Goal: Task Accomplishment & Management: Manage account settings

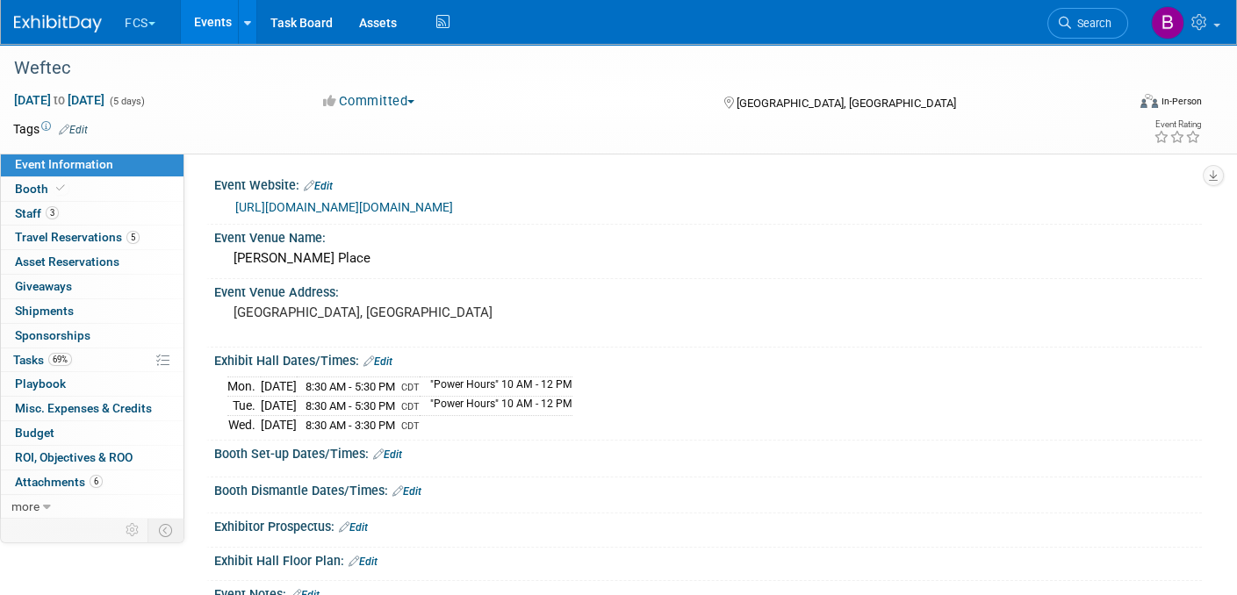
click at [37, 16] on img at bounding box center [58, 24] width 88 height 18
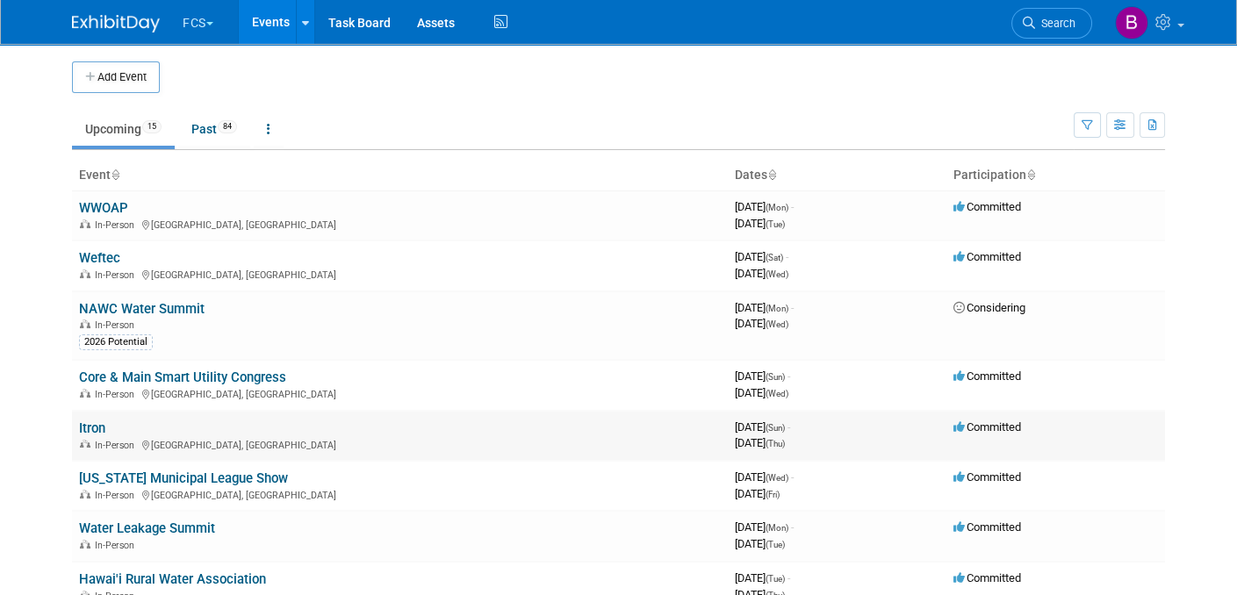
scroll to position [263, 0]
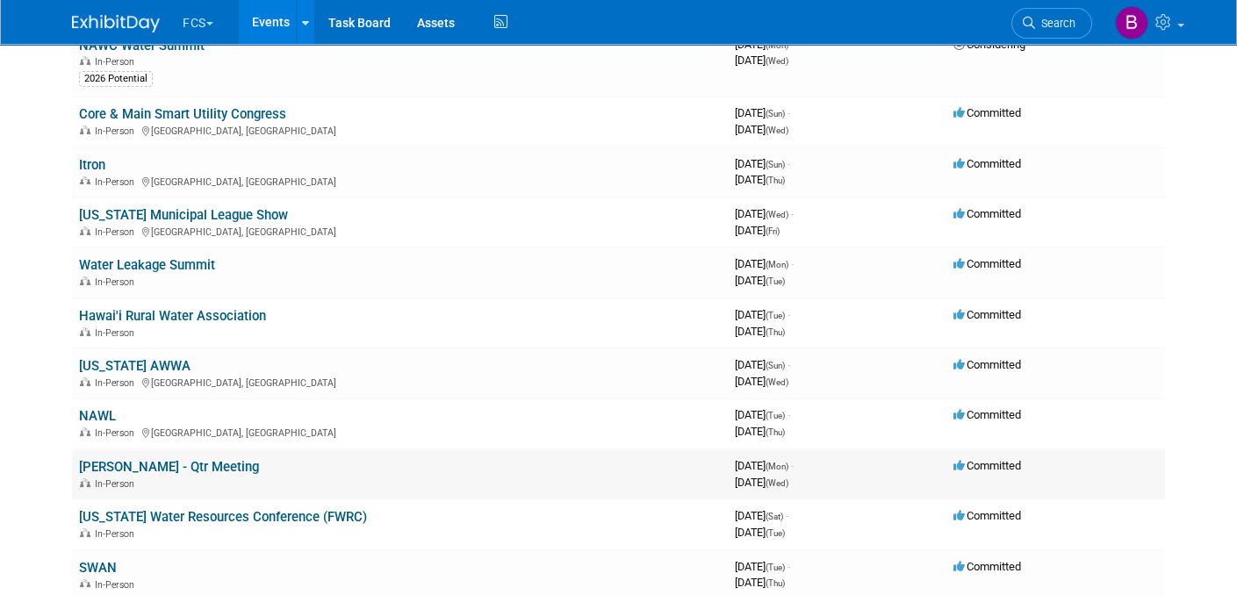
click at [125, 459] on link "[PERSON_NAME] - Qtr Meeting" at bounding box center [169, 467] width 180 height 16
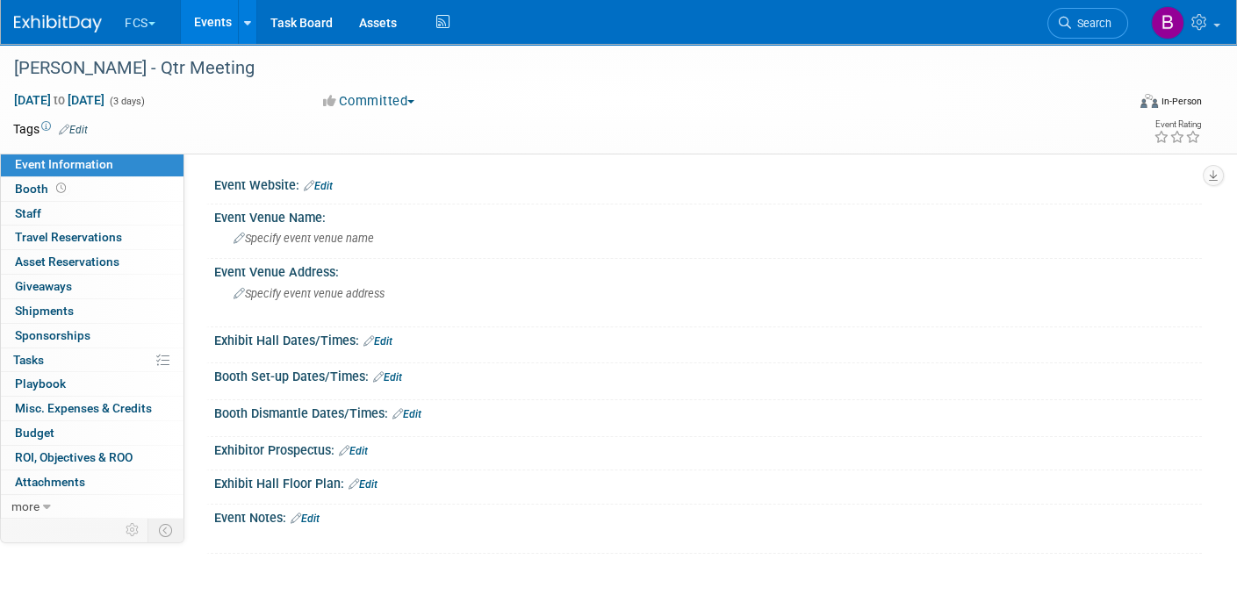
click at [83, 128] on link "Edit" at bounding box center [73, 130] width 29 height 12
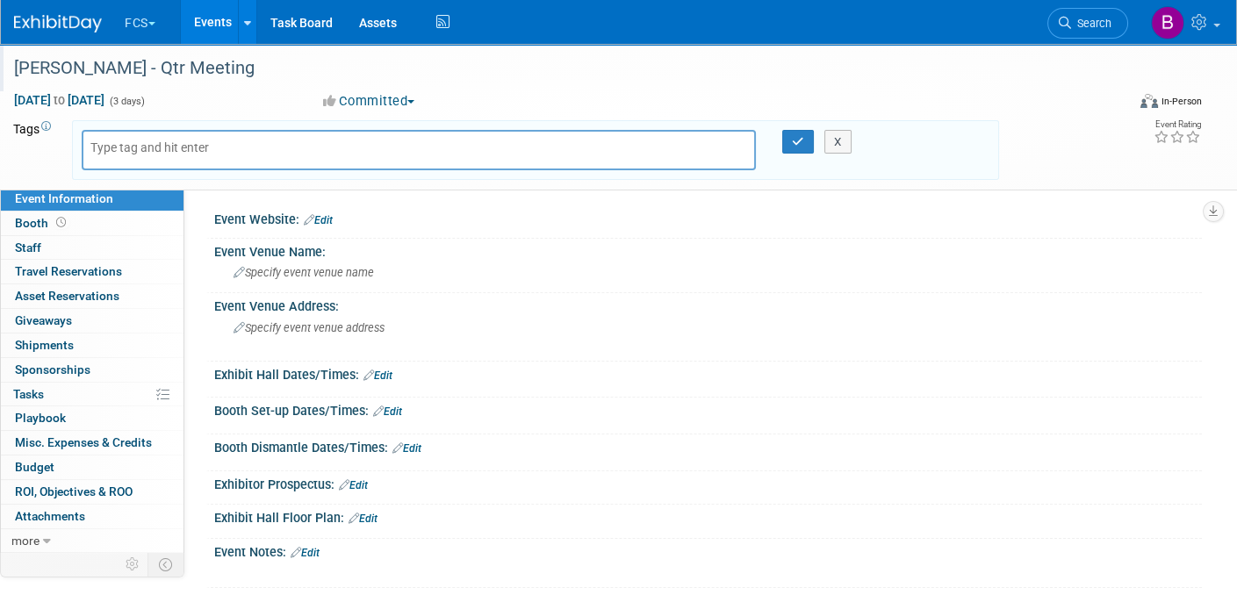
click at [494, 68] on div "[PERSON_NAME] - Qtr Meeting" at bounding box center [554, 69] width 1093 height 32
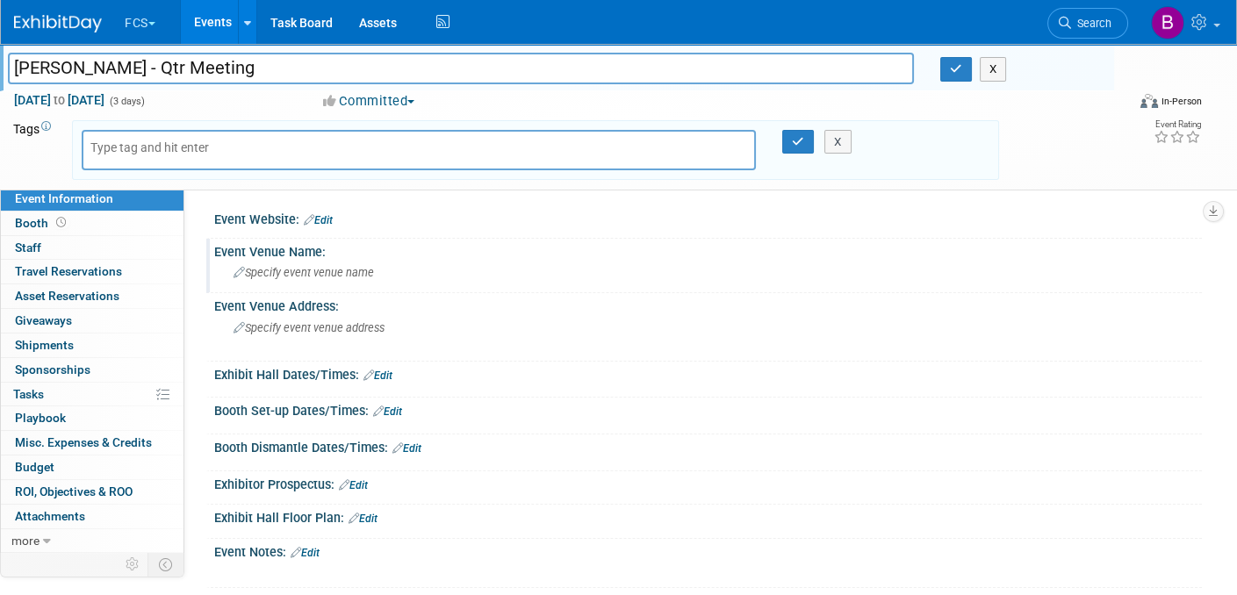
click at [263, 264] on div "Specify event venue name" at bounding box center [708, 272] width 962 height 27
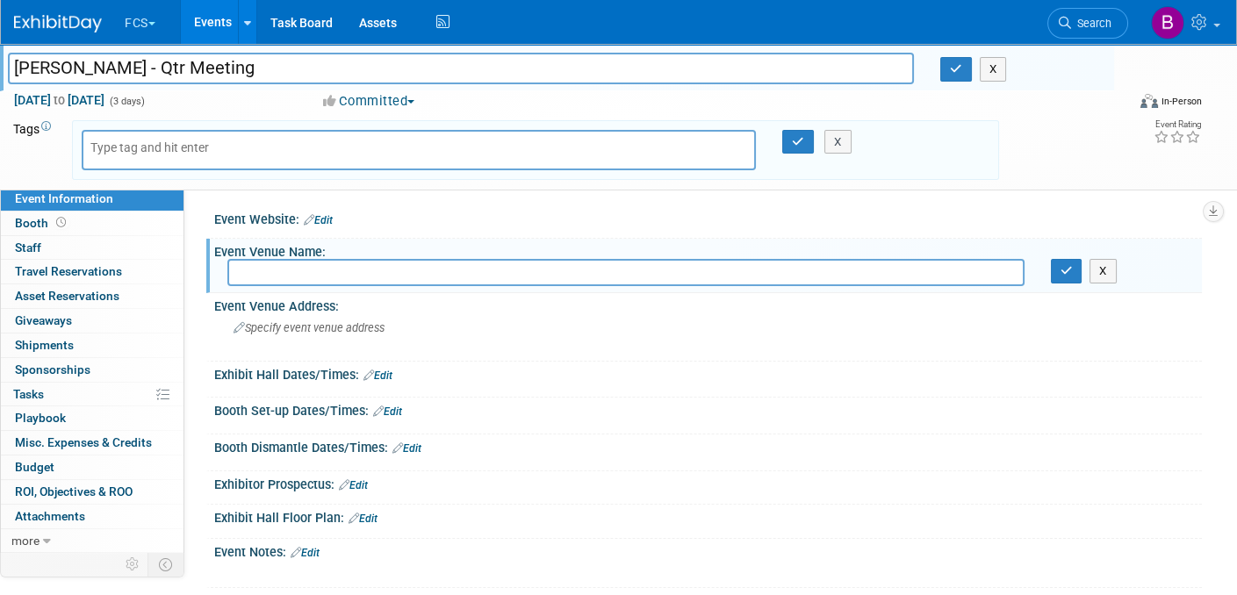
click at [261, 268] on input "text" at bounding box center [625, 272] width 797 height 27
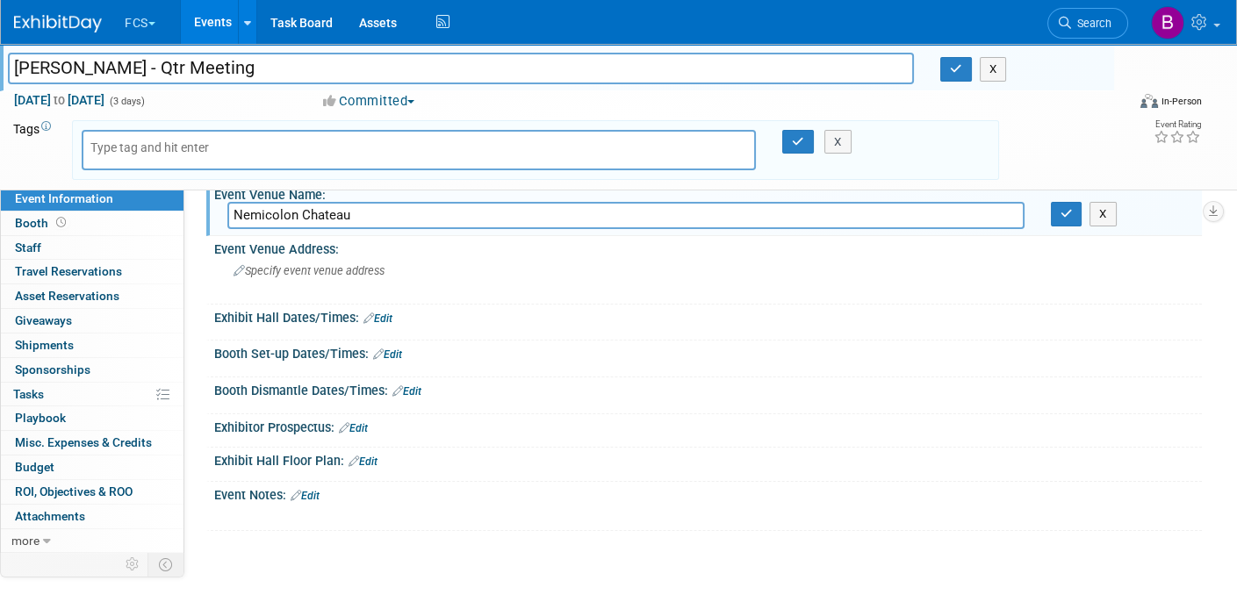
scroll to position [88, 0]
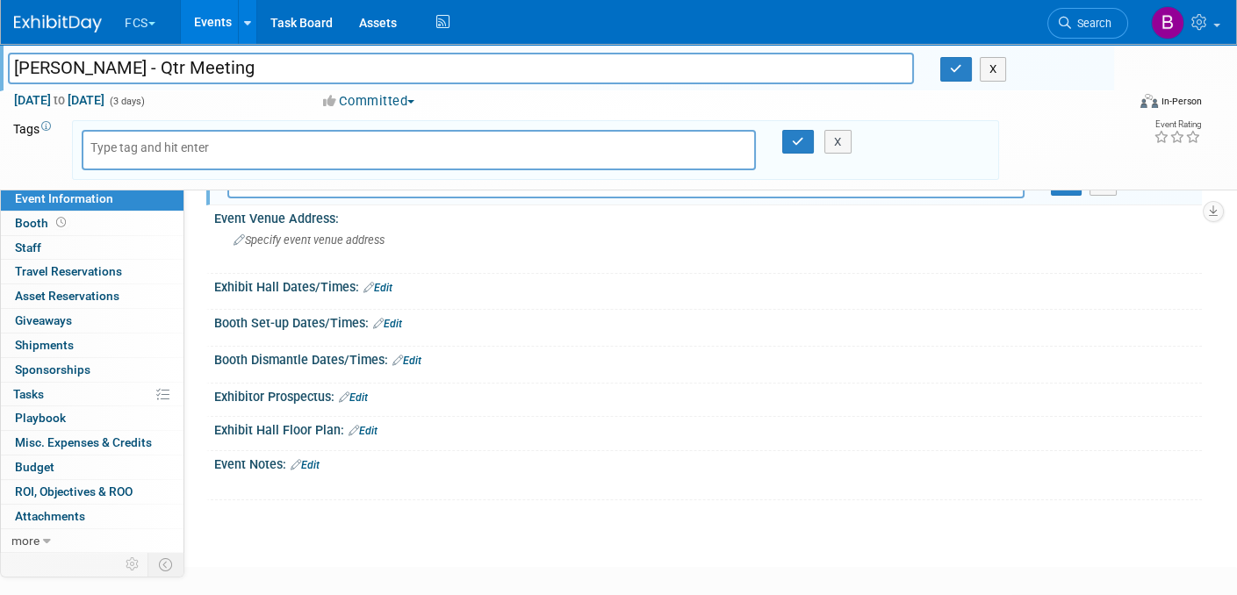
type input "Nemicolon Chateau"
click at [308, 452] on div "Event Notes: Edit" at bounding box center [708, 462] width 988 height 23
click at [312, 460] on link "Edit" at bounding box center [305, 465] width 29 height 12
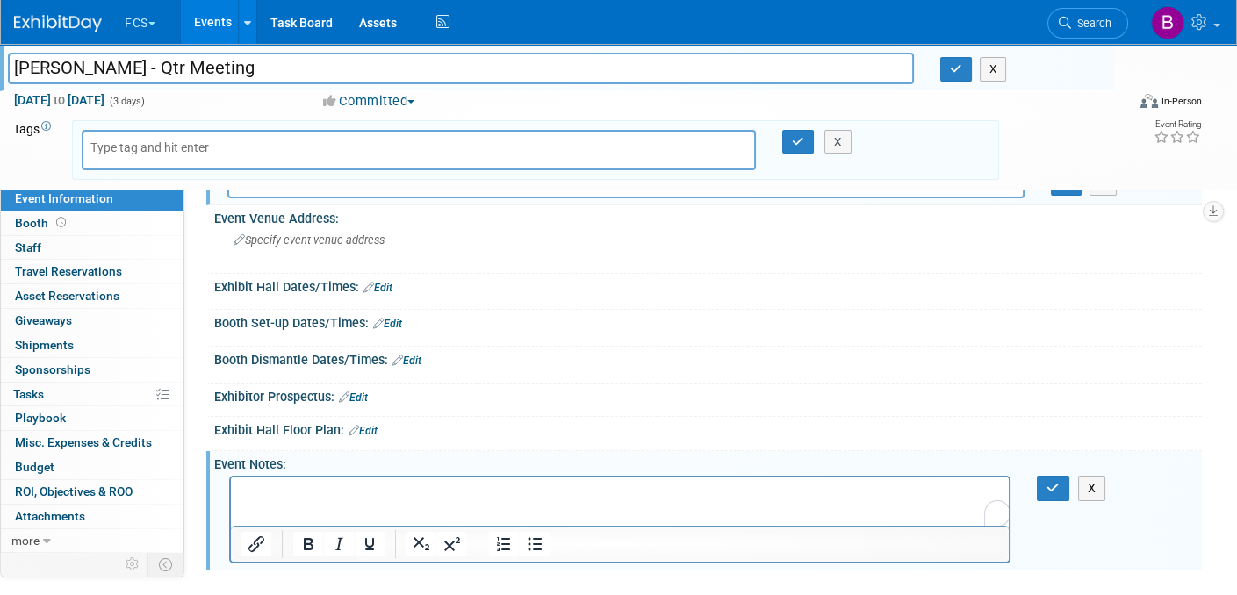
scroll to position [176, 0]
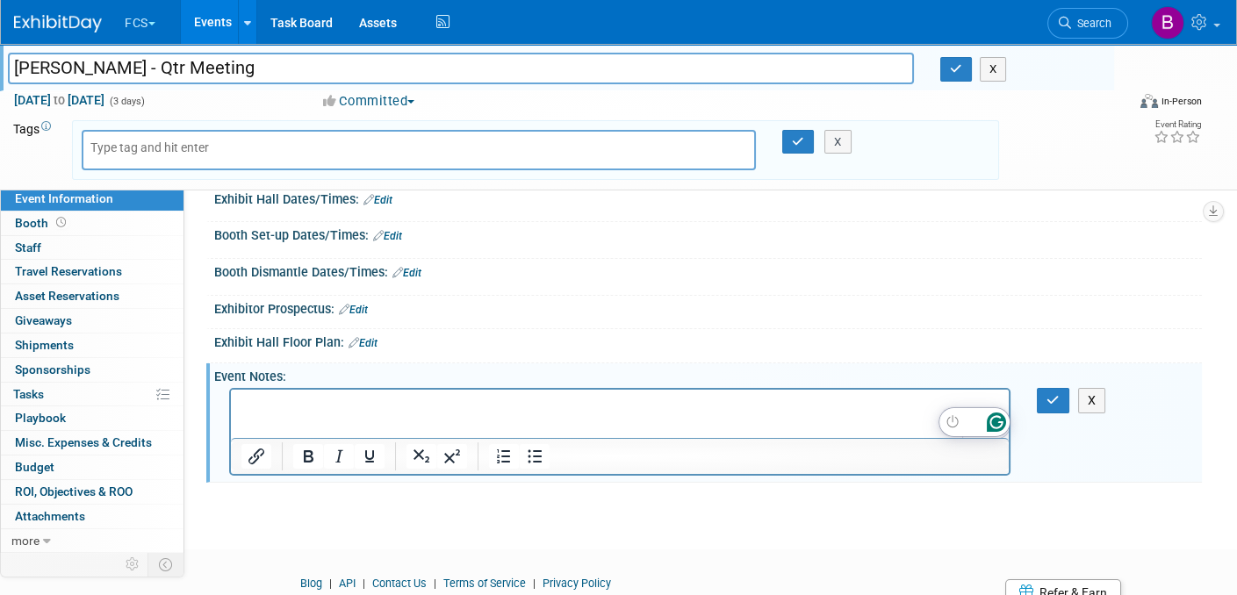
click at [242, 401] on p "To enrich screen reader interactions, please activate Accessibility in Grammarl…" at bounding box center [620, 406] width 758 height 18
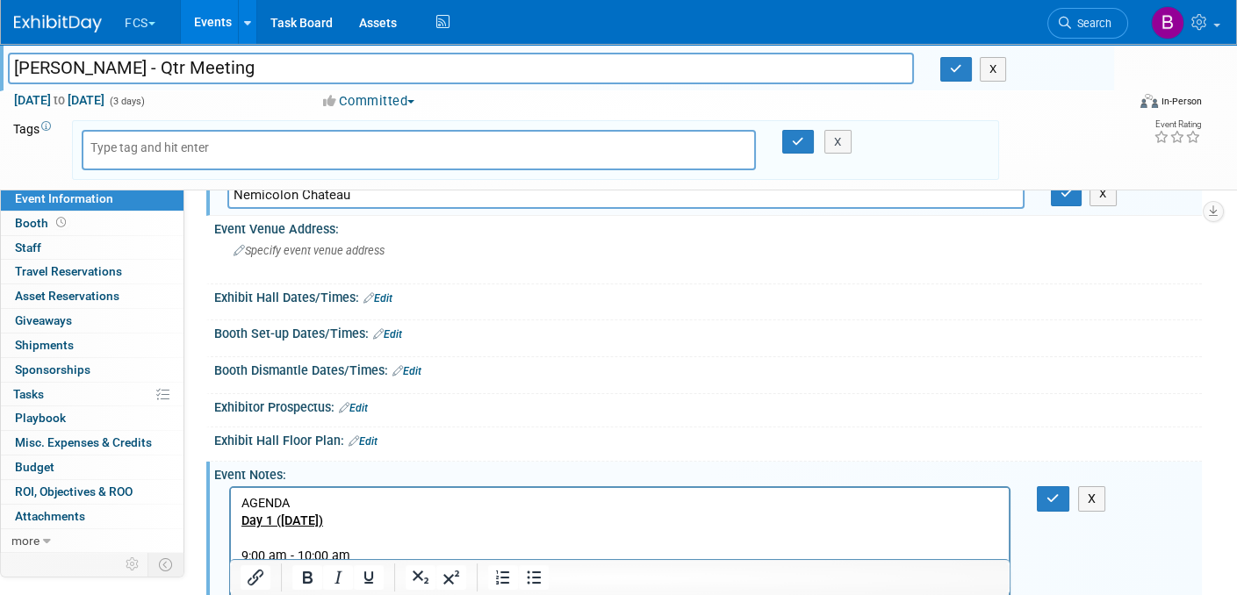
scroll to position [0, 0]
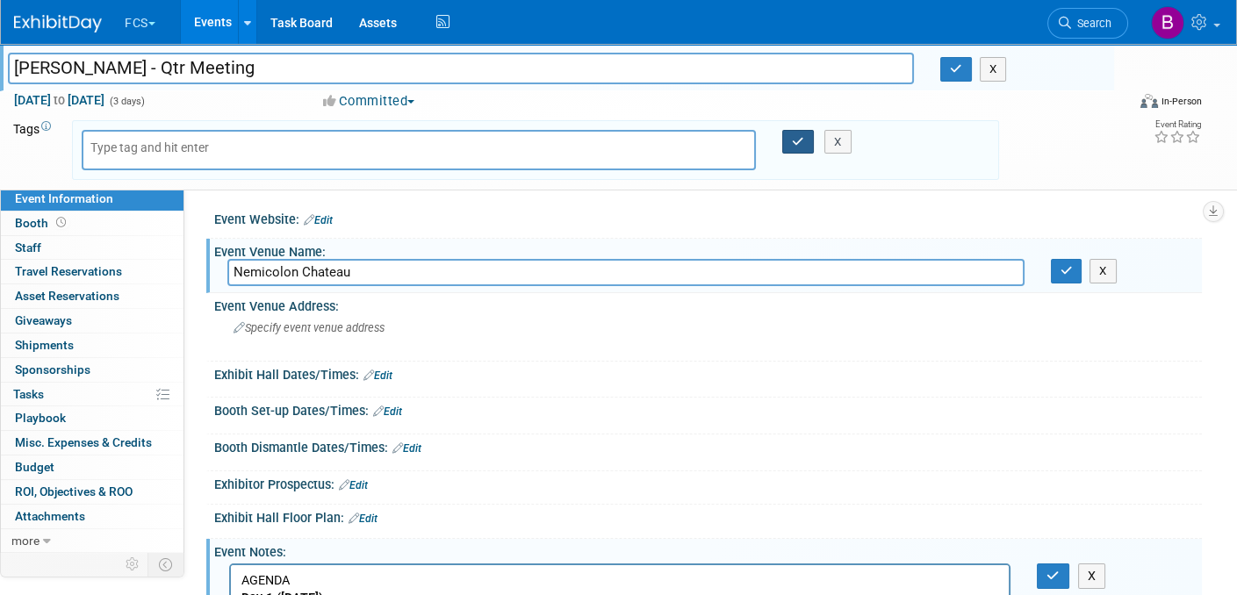
click at [798, 141] on icon "button" at bounding box center [798, 141] width 12 height 11
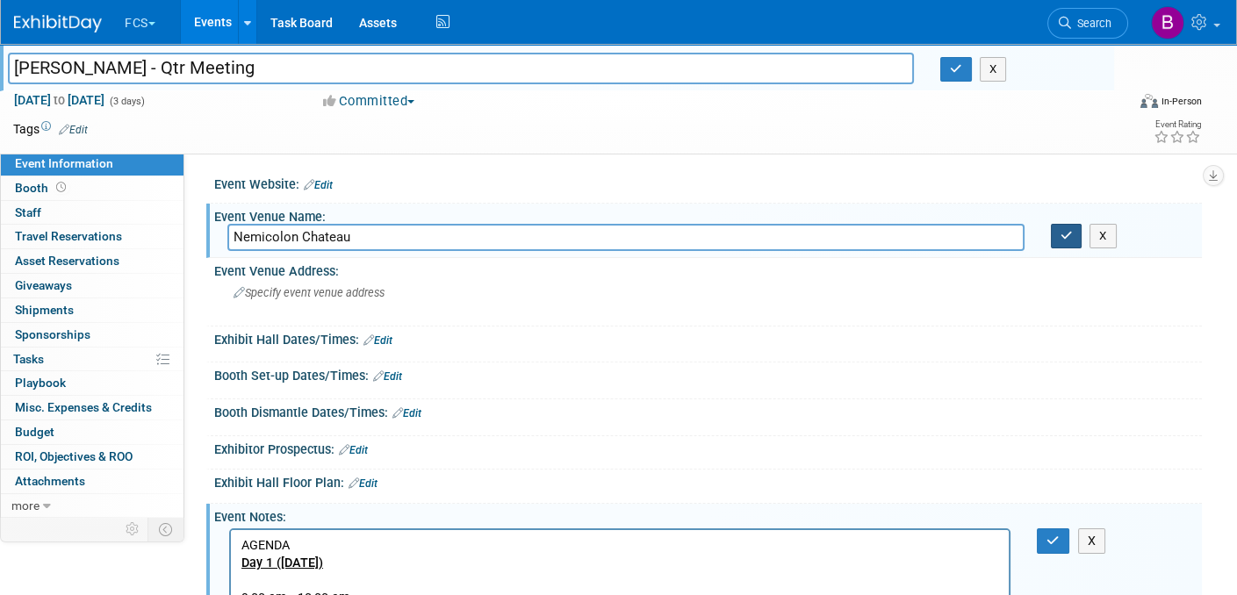
click at [1069, 238] on icon "button" at bounding box center [1067, 235] width 12 height 11
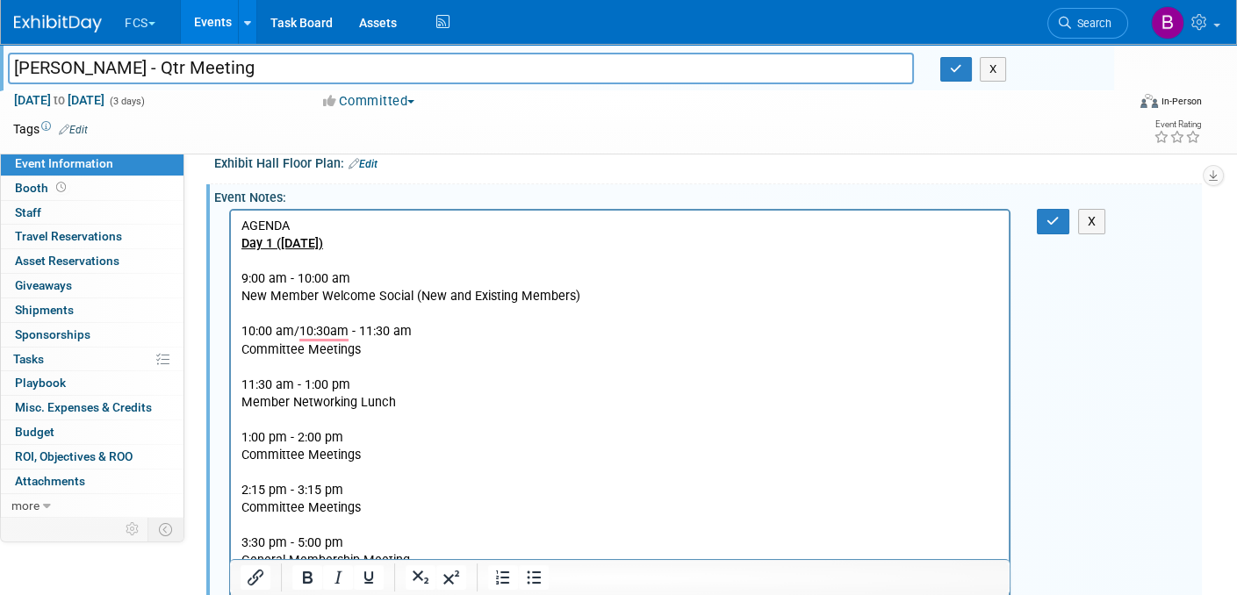
scroll to position [351, 0]
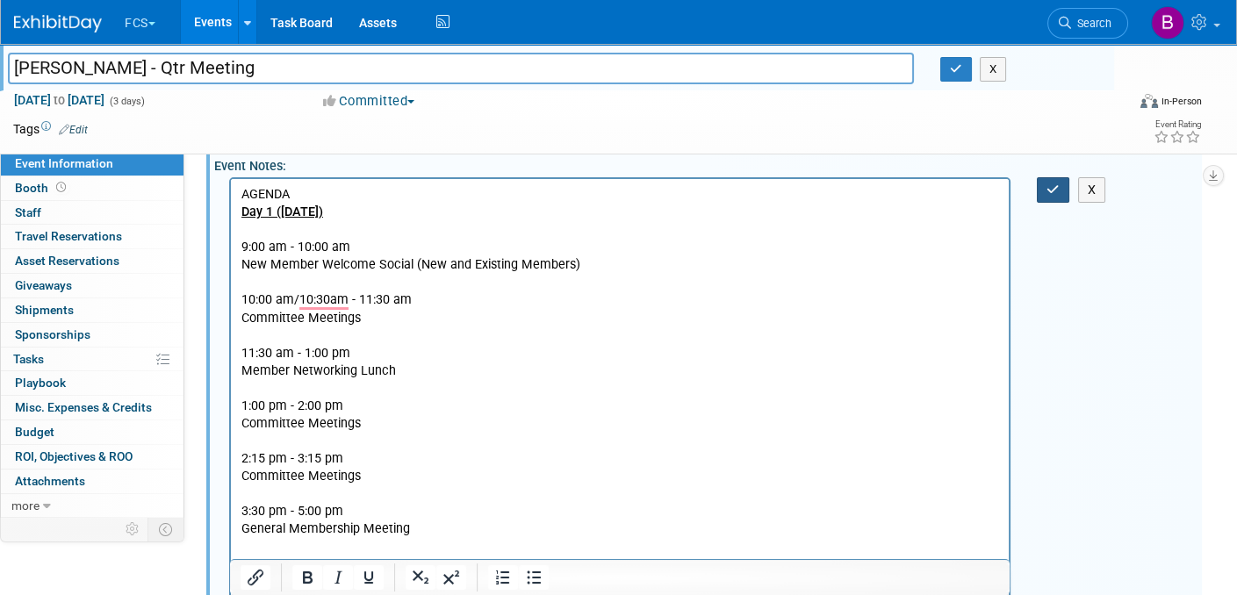
click at [1054, 184] on icon "button" at bounding box center [1053, 190] width 13 height 12
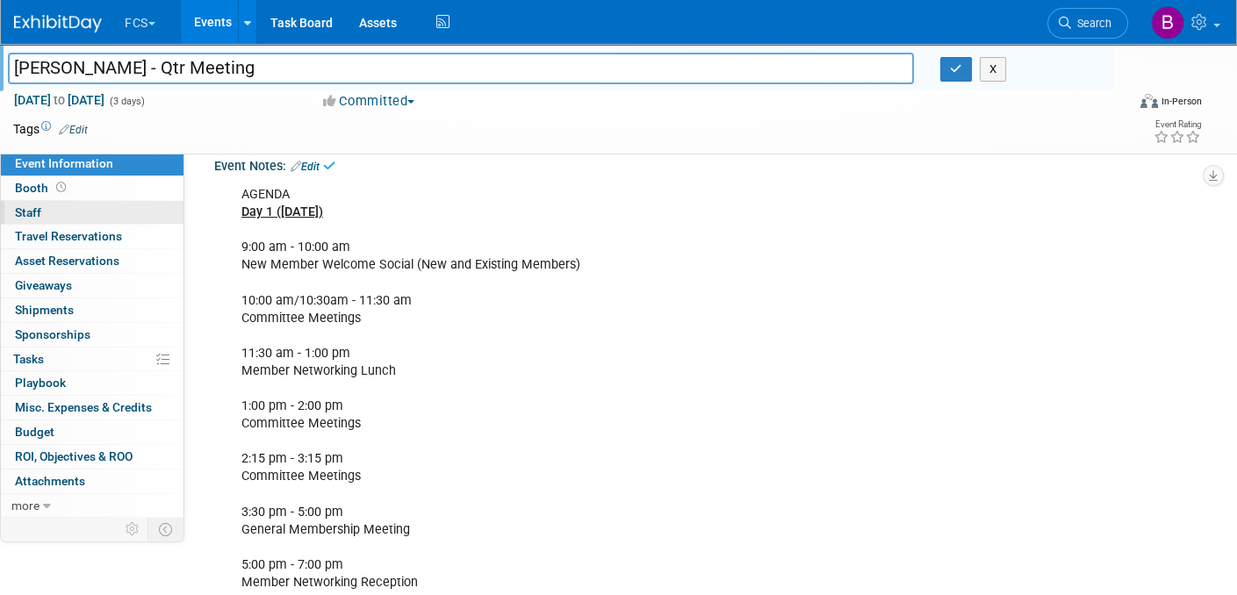
click at [25, 210] on span "Staff 0" at bounding box center [28, 212] width 26 height 14
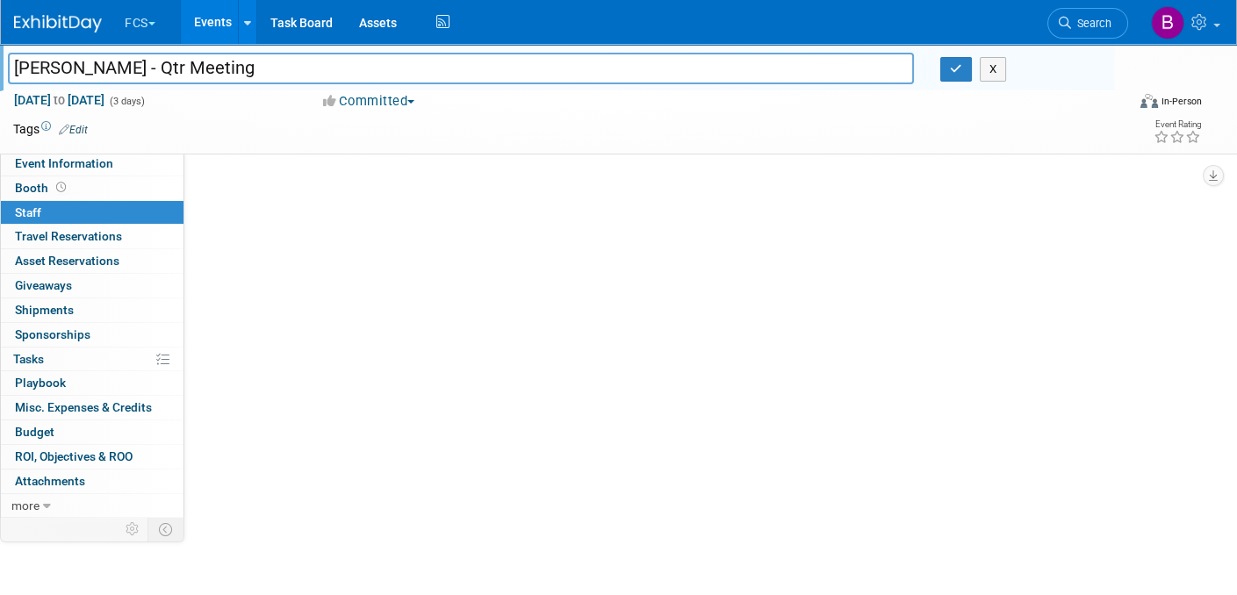
scroll to position [0, 0]
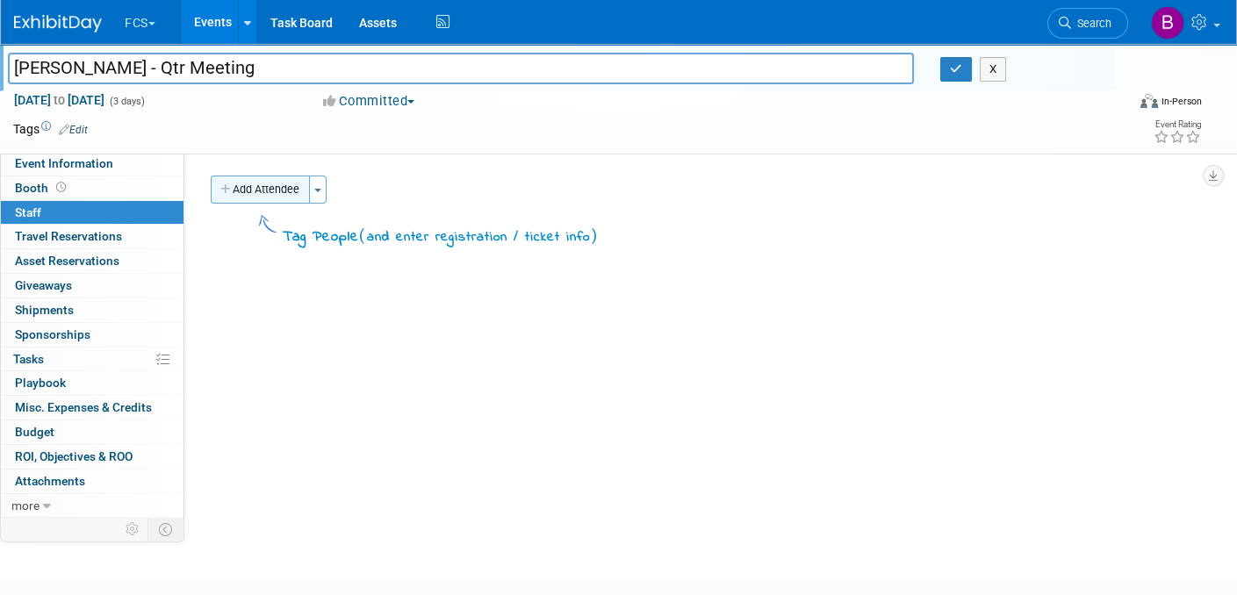
click at [253, 195] on button "Add Attendee" at bounding box center [260, 190] width 99 height 28
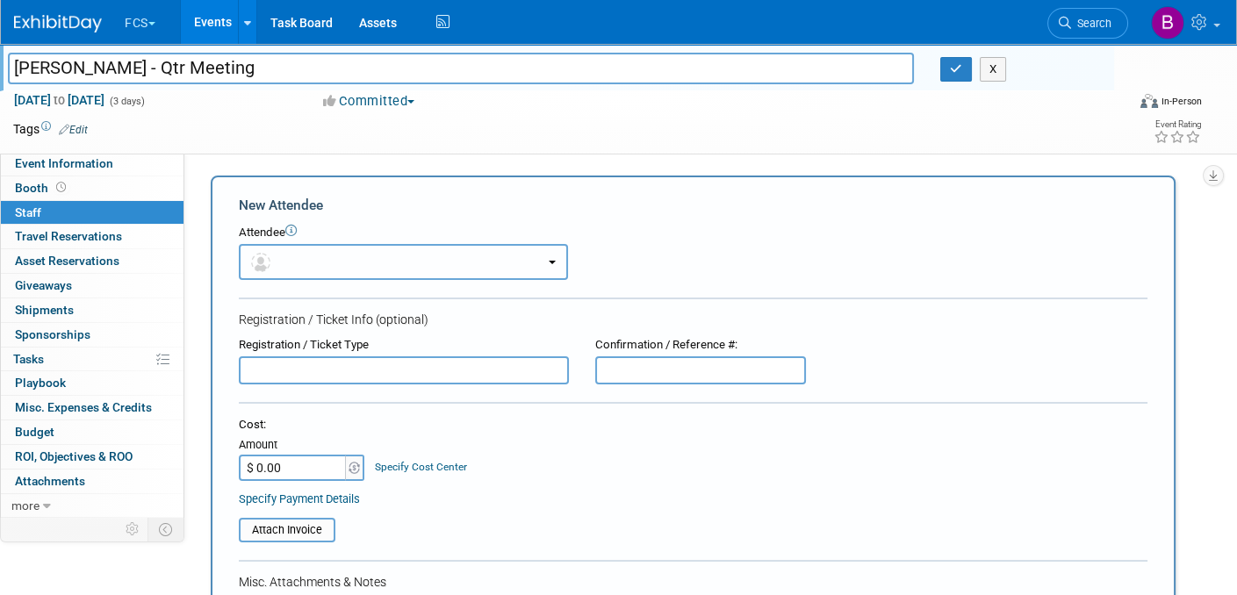
click at [366, 254] on button "button" at bounding box center [403, 262] width 329 height 36
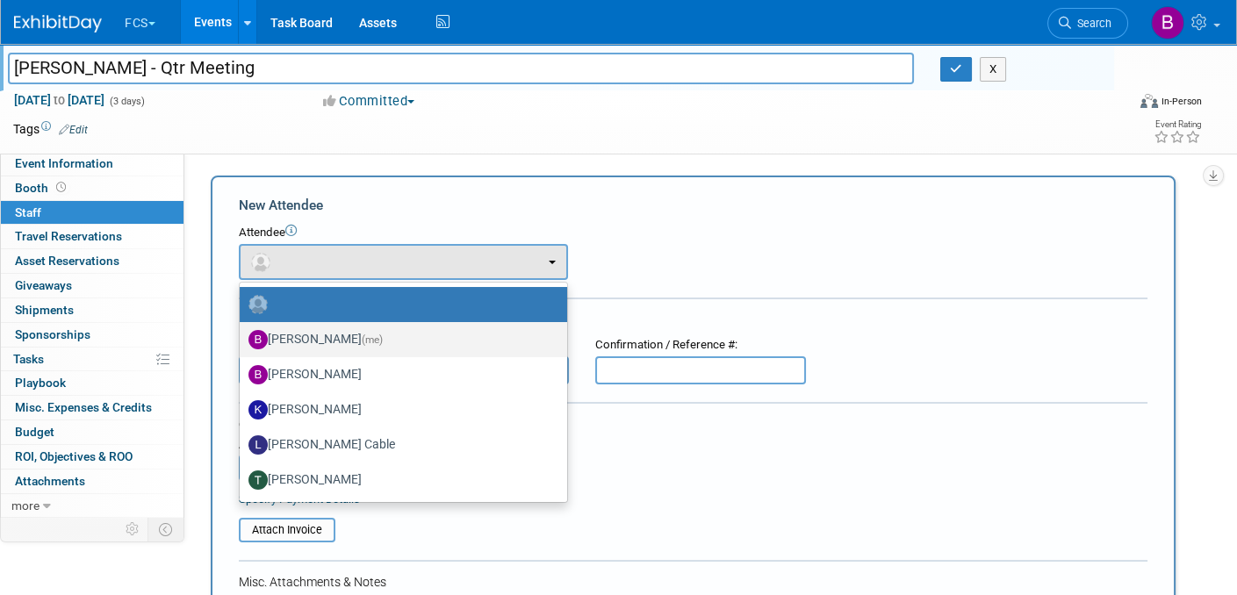
click at [302, 335] on label "Barb DeWyer (me)" at bounding box center [399, 340] width 301 height 28
click at [242, 335] on input "Barb DeWyer (me)" at bounding box center [236, 337] width 11 height 11
select select "72f5295c-949d-4bd6-bcd3-bc7aa060345a"
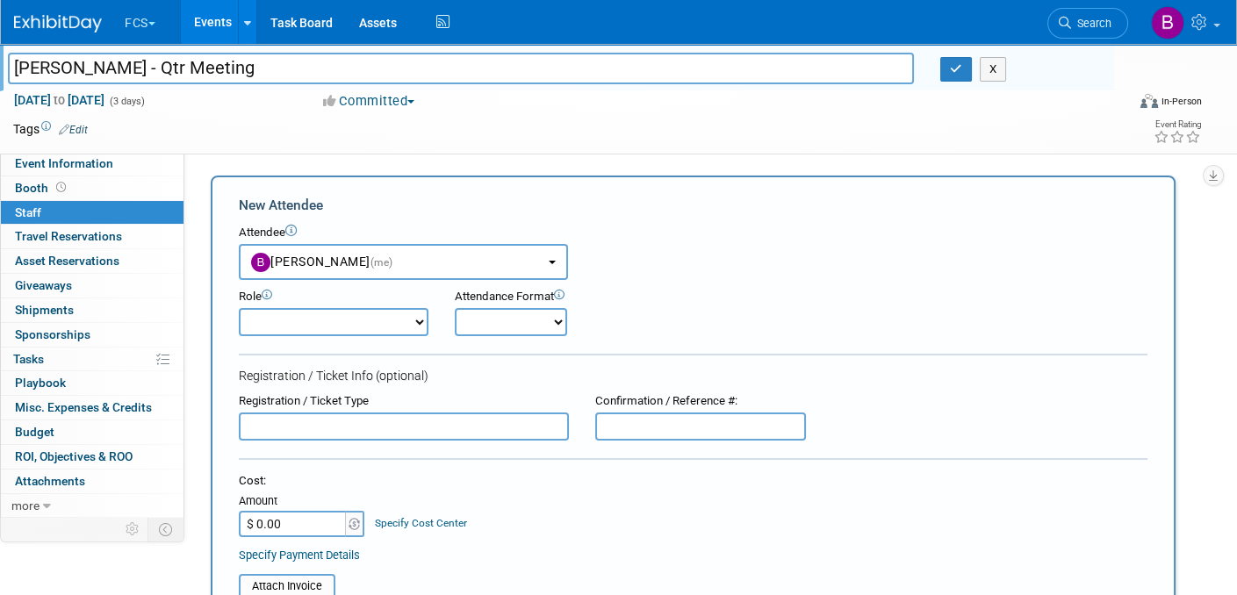
click at [542, 325] on select "Onsite Remote" at bounding box center [511, 322] width 112 height 28
select select "1"
click at [455, 308] on select "Onsite Remote" at bounding box center [511, 322] width 112 height 28
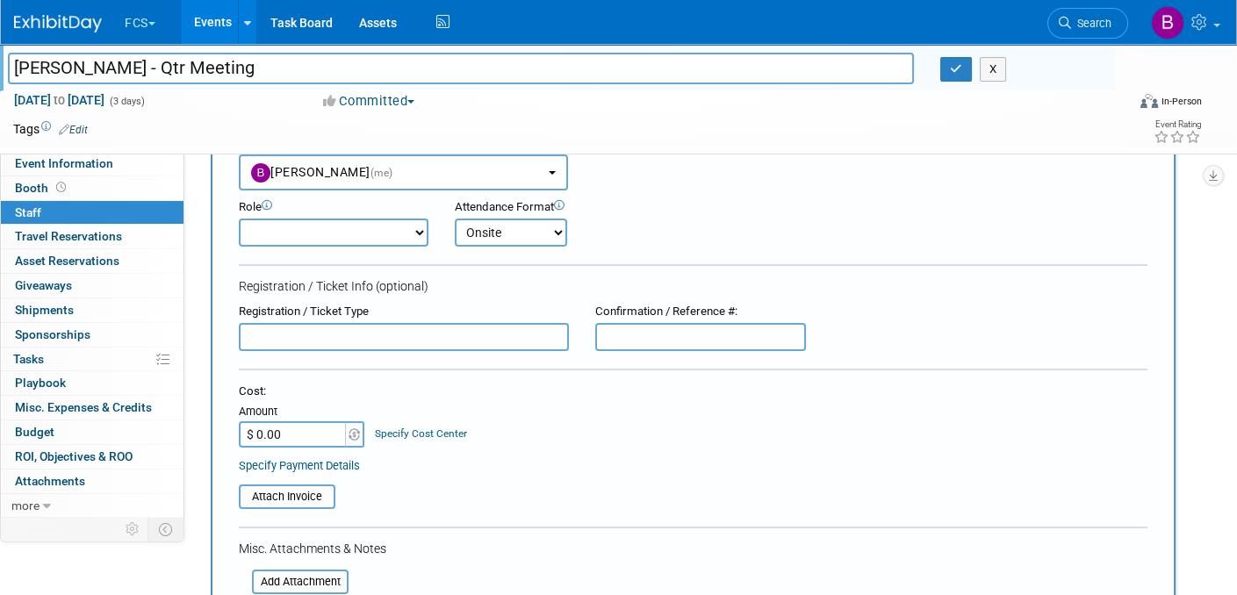
scroll to position [176, 0]
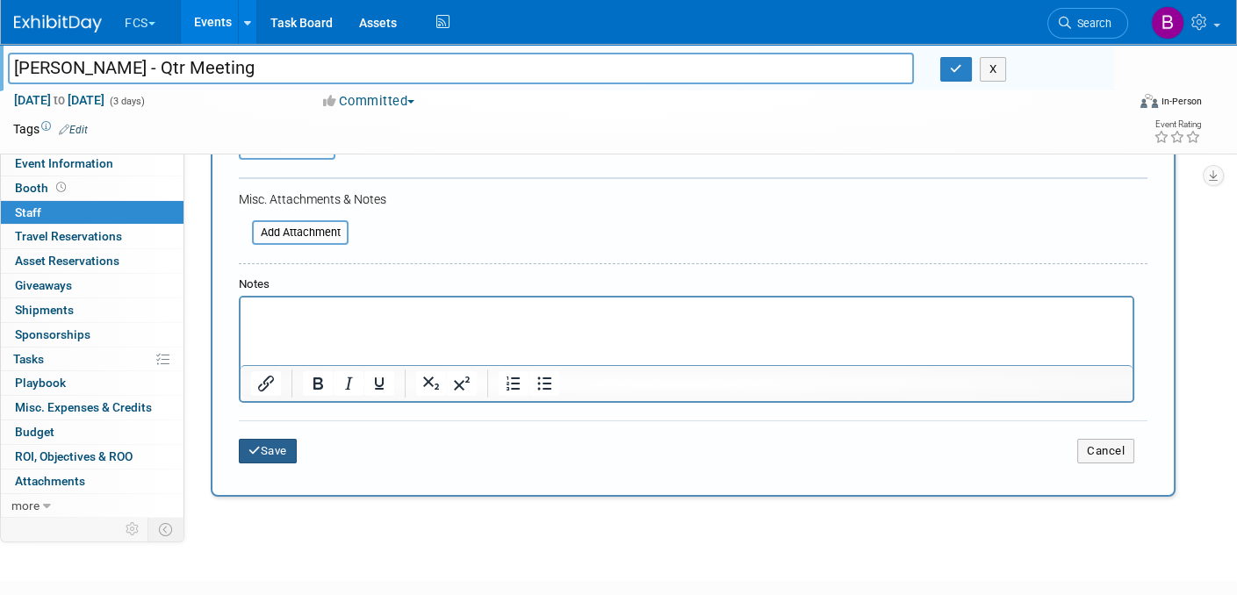
click at [275, 443] on button "Save" at bounding box center [268, 451] width 58 height 25
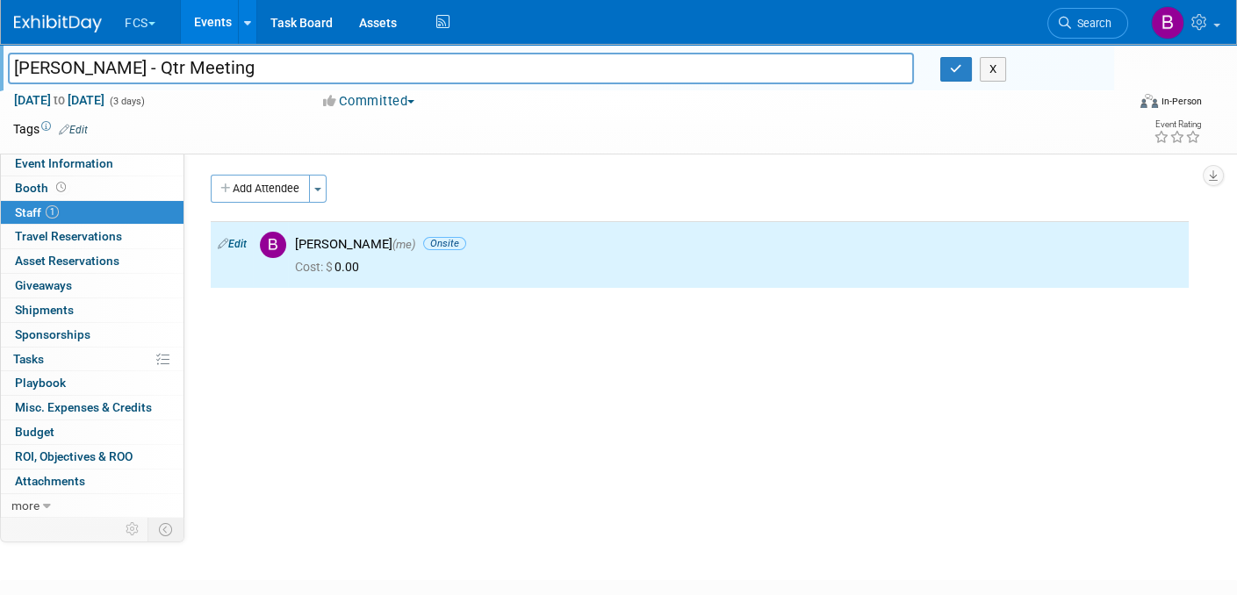
scroll to position [0, 0]
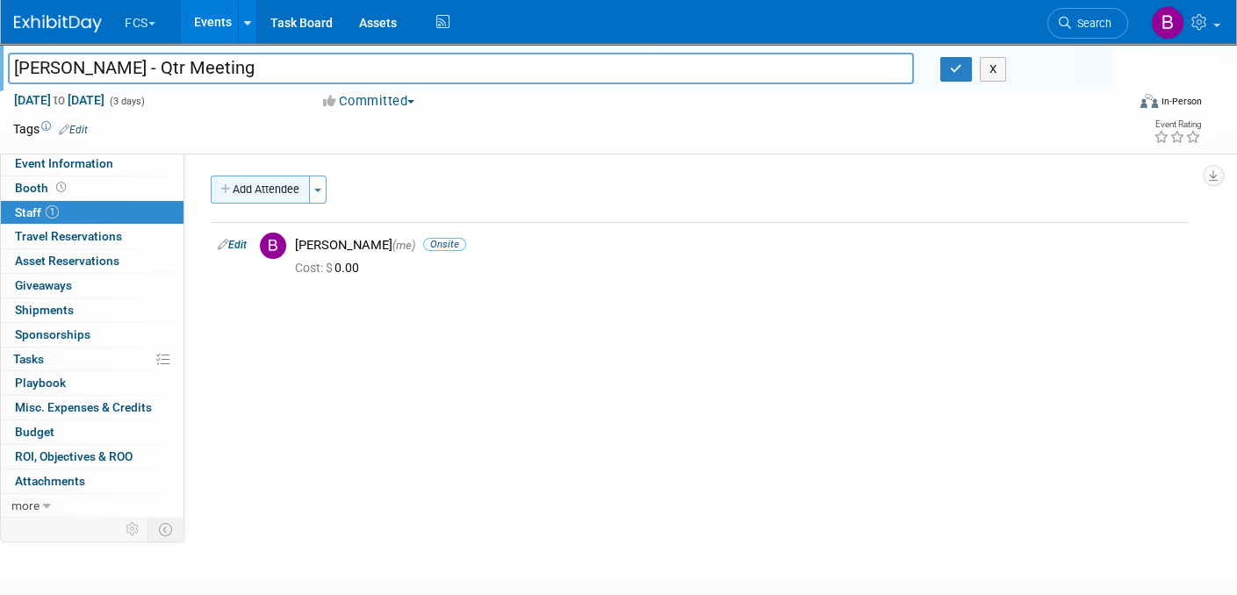
click at [262, 184] on button "Add Attendee" at bounding box center [260, 190] width 99 height 28
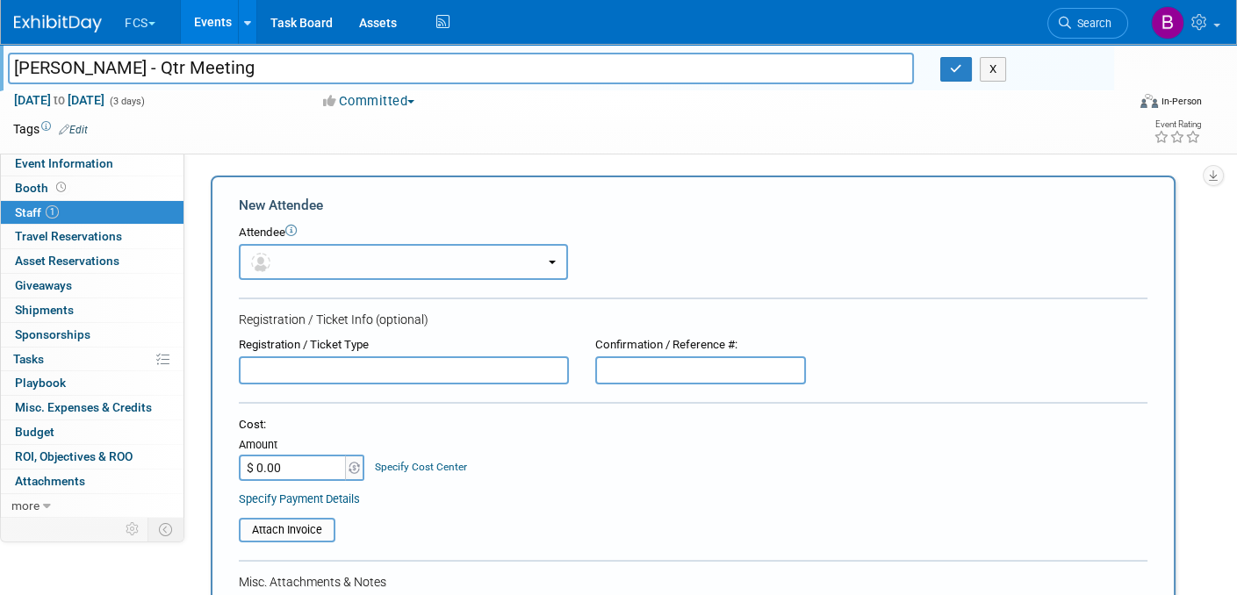
click at [248, 256] on button "button" at bounding box center [403, 262] width 329 height 36
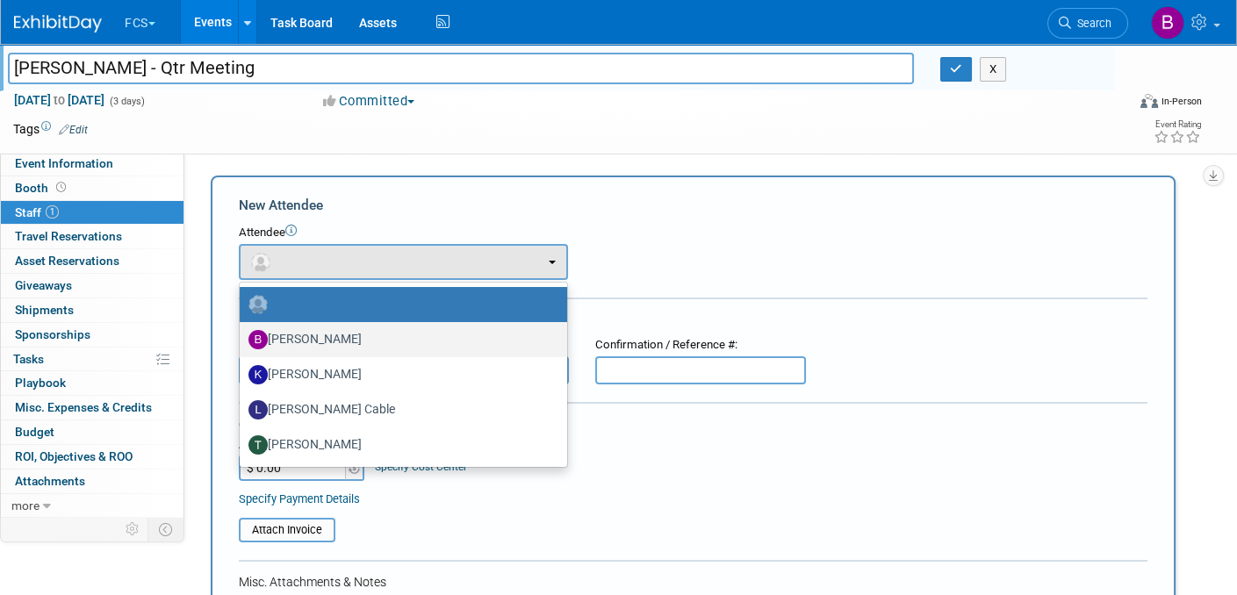
click at [282, 333] on label "Beth Powell" at bounding box center [399, 340] width 301 height 28
click at [242, 333] on input "Beth Powell" at bounding box center [236, 337] width 11 height 11
select select "1be9abe2-c4f3-4647-ac66-4fd4bc71504a"
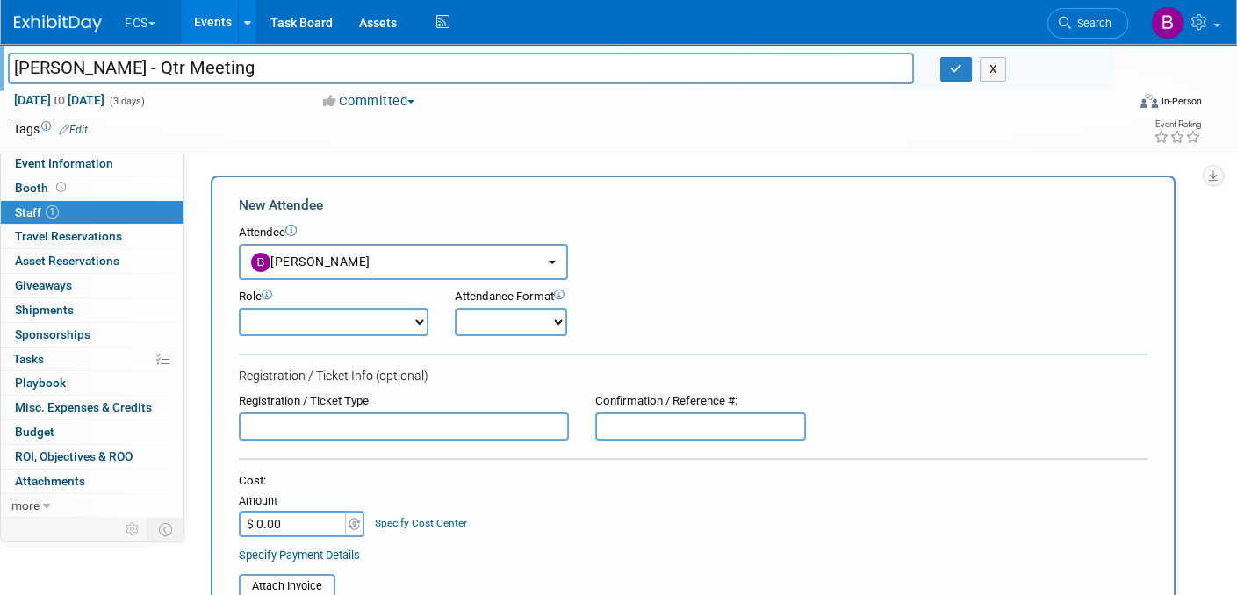
click at [414, 321] on select "Demonstrator Host Planner Presenter Sales Representative Set-up/Dismantle Crew …" at bounding box center [334, 322] width 190 height 28
click at [542, 320] on select "Onsite Remote" at bounding box center [511, 322] width 112 height 28
select select "1"
click at [455, 308] on select "Onsite Remote" at bounding box center [511, 322] width 112 height 28
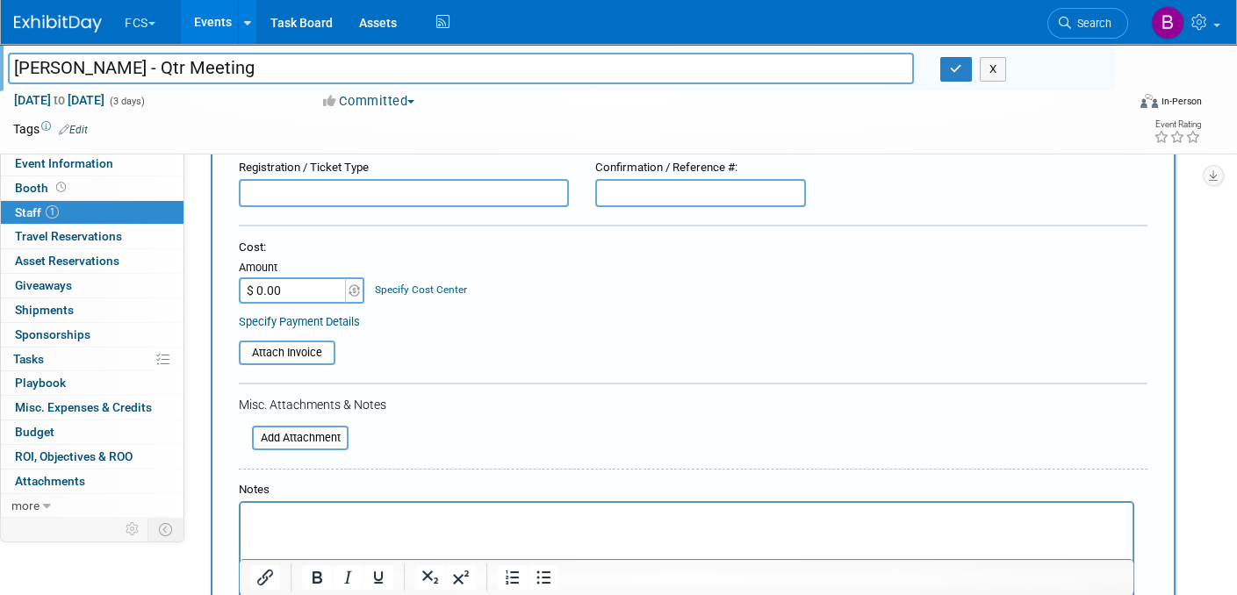
scroll to position [351, 0]
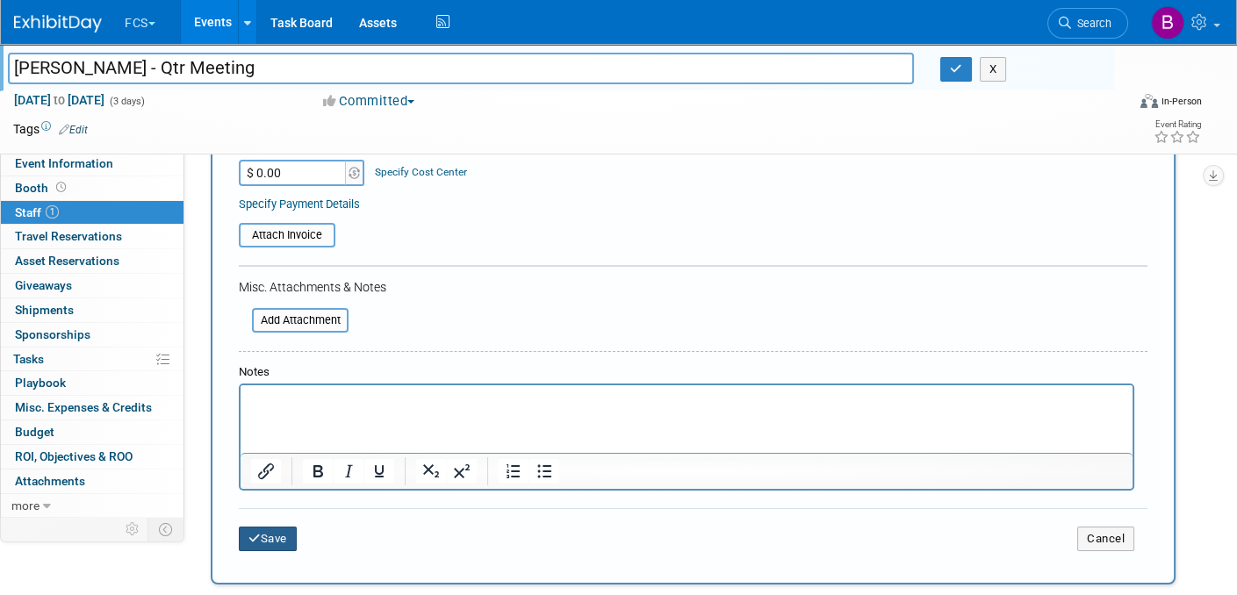
click at [273, 534] on button "Save" at bounding box center [268, 539] width 58 height 25
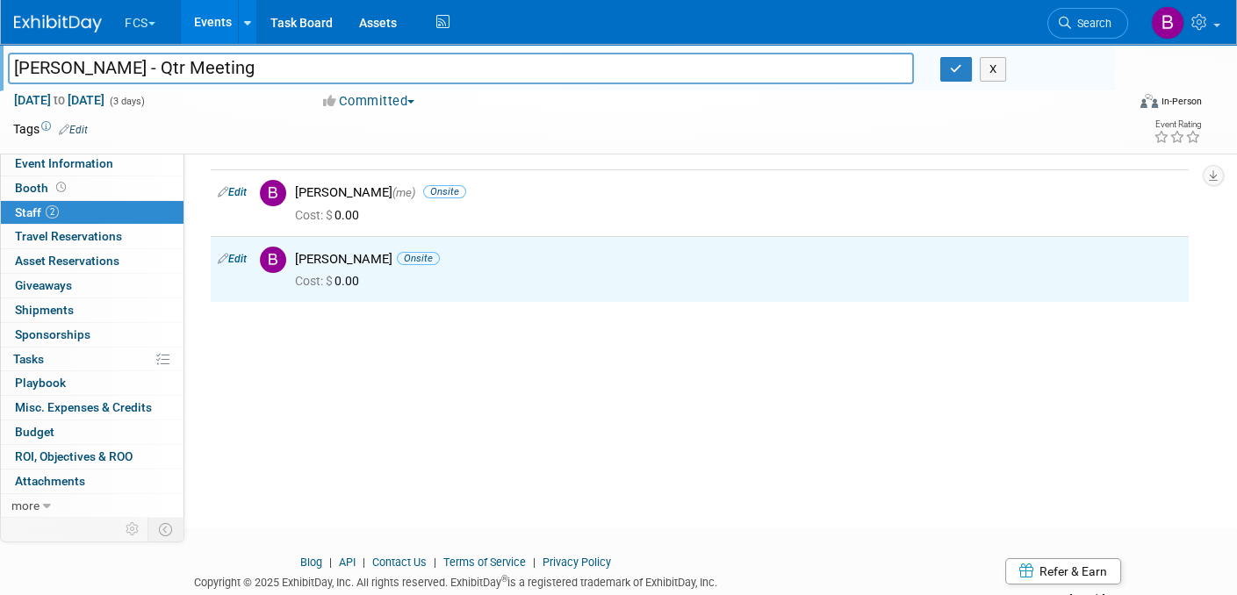
scroll to position [0, 0]
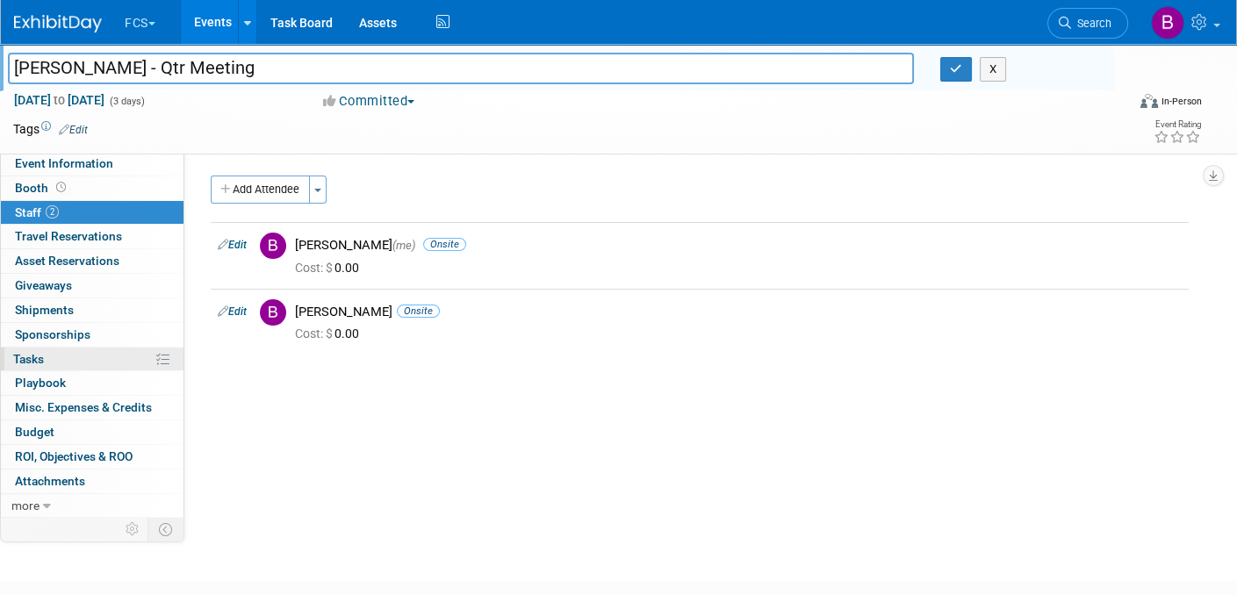
click at [38, 352] on span "Tasks 0%" at bounding box center [28, 359] width 31 height 14
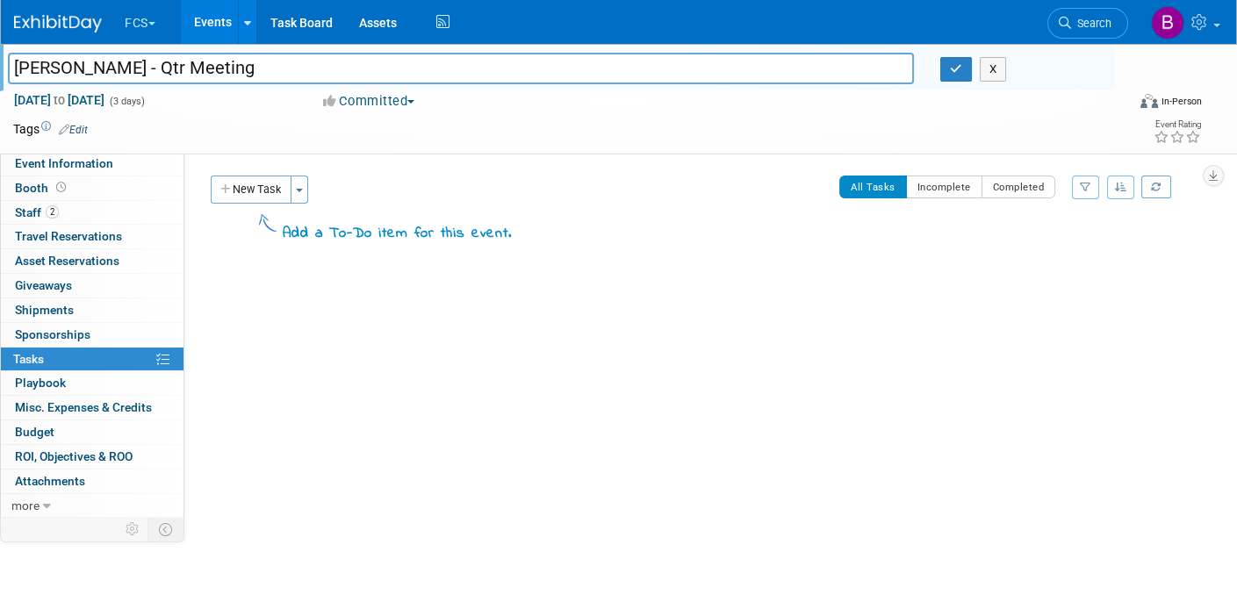
click at [671, 203] on div "All Tasks Incomplete Completed Filter by Assignee -- Select Assignee -- All una…" at bounding box center [850, 194] width 677 height 37
click at [880, 342] on div "Marcella Shale - Qtr Meeting Dec 8, 2025 to Dec 10, 2025 (Going)" at bounding box center [697, 308] width 983 height 83
click at [59, 13] on link at bounding box center [68, 15] width 109 height 14
